Goal: Use online tool/utility: Utilize a website feature to perform a specific function

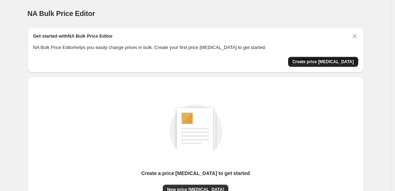
click at [334, 58] on button "Create price [MEDICAL_DATA]" at bounding box center [323, 62] width 70 height 10
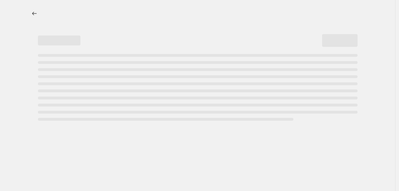
select select "percentage"
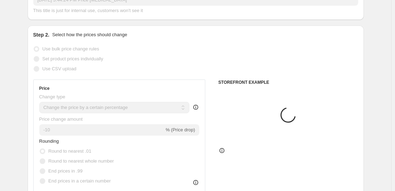
scroll to position [106, 0]
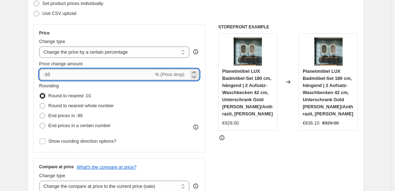
click at [104, 75] on input "-10" at bounding box center [96, 74] width 114 height 11
type input "-1"
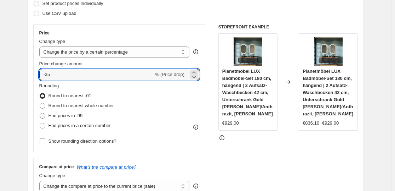
type input "-35"
click at [46, 116] on span at bounding box center [42, 115] width 6 height 6
click at [40, 113] on input "End prices in .99" at bounding box center [40, 113] width 0 height 0
radio input "true"
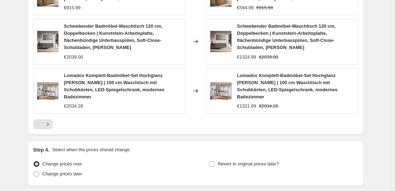
scroll to position [579, 0]
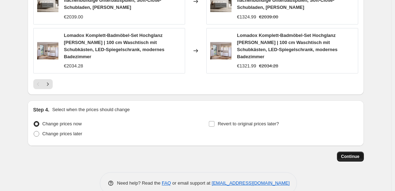
click at [351, 153] on span "Continue" at bounding box center [350, 156] width 18 height 6
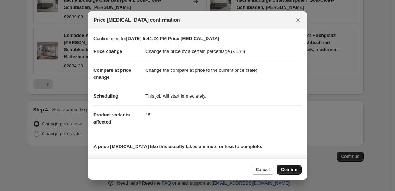
click at [301, 170] on button "Confirm" at bounding box center [289, 169] width 25 height 10
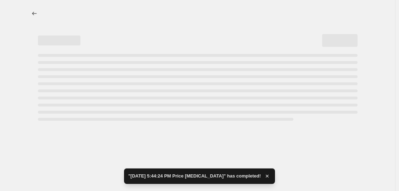
select select "percentage"
